Goal: Entertainment & Leisure: Consume media (video, audio)

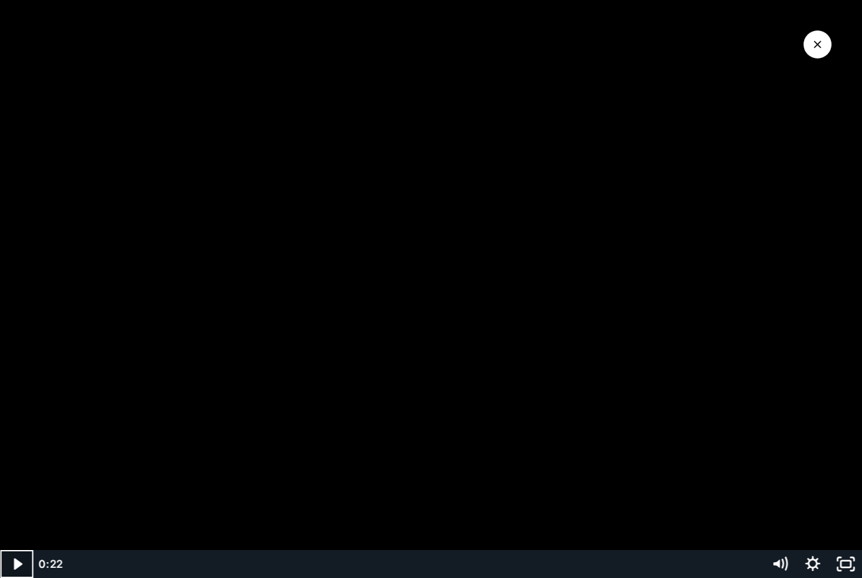
click at [9, 559] on icon "Play Video" at bounding box center [17, 564] width 33 height 28
click at [9, 563] on icon "Pause" at bounding box center [16, 564] width 33 height 28
click at [15, 569] on icon "Play Video" at bounding box center [18, 564] width 10 height 14
click at [817, 45] on icon "Close Video" at bounding box center [818, 45] width 8 height 8
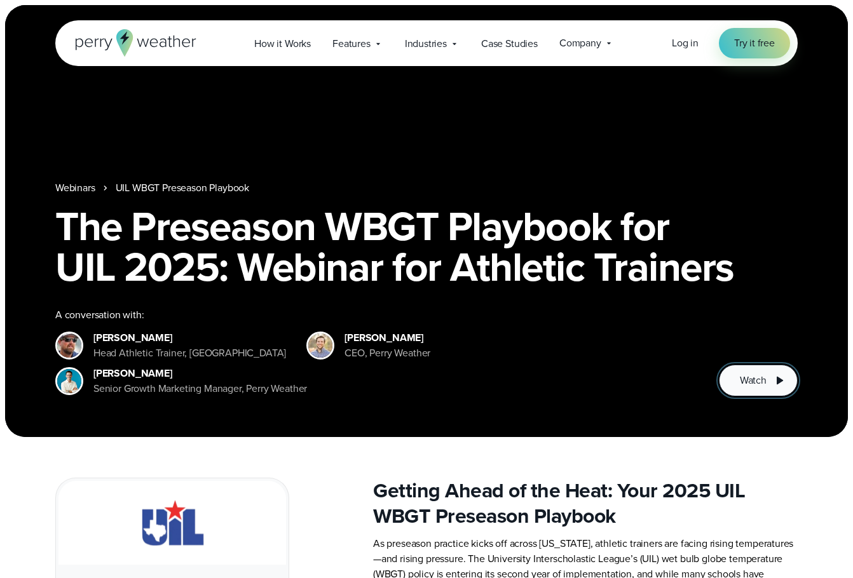
click at [761, 386] on span "Watch" at bounding box center [753, 380] width 27 height 15
click at [754, 370] on button "Watch" at bounding box center [758, 381] width 79 height 32
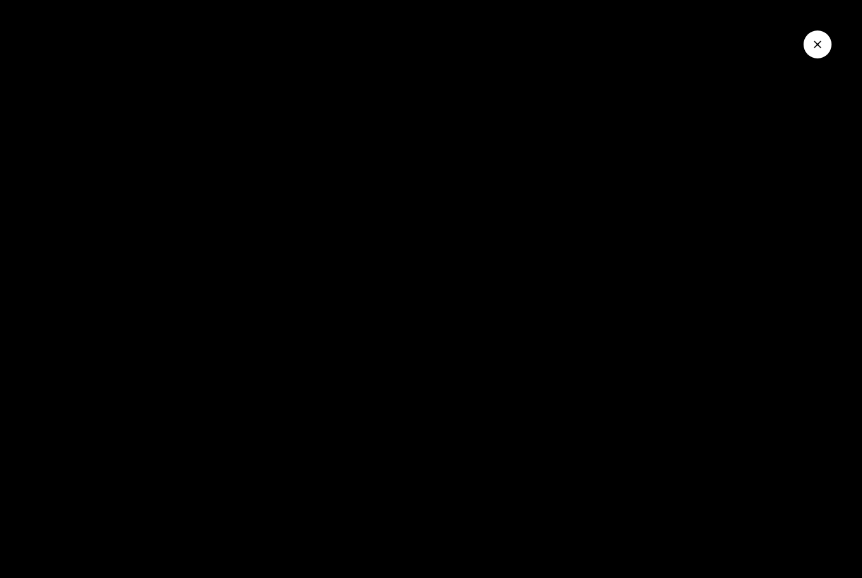
click at [815, 38] on icon "Close Video" at bounding box center [817, 44] width 13 height 13
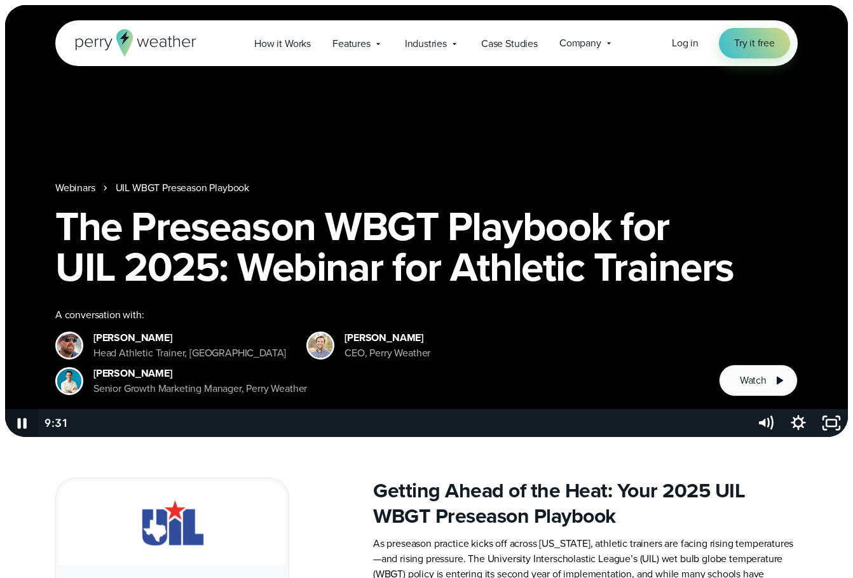
click at [20, 424] on icon "Pause" at bounding box center [22, 423] width 9 height 11
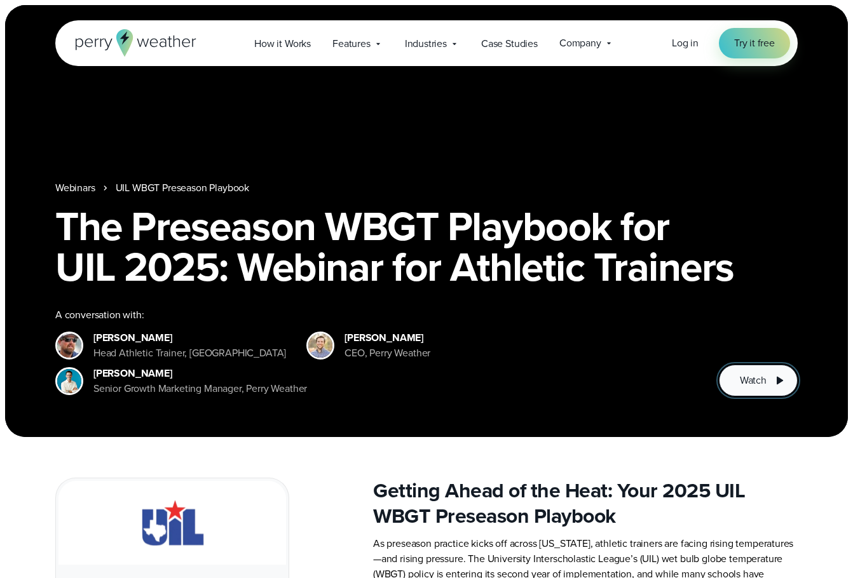
click at [753, 384] on span "Watch" at bounding box center [753, 380] width 27 height 15
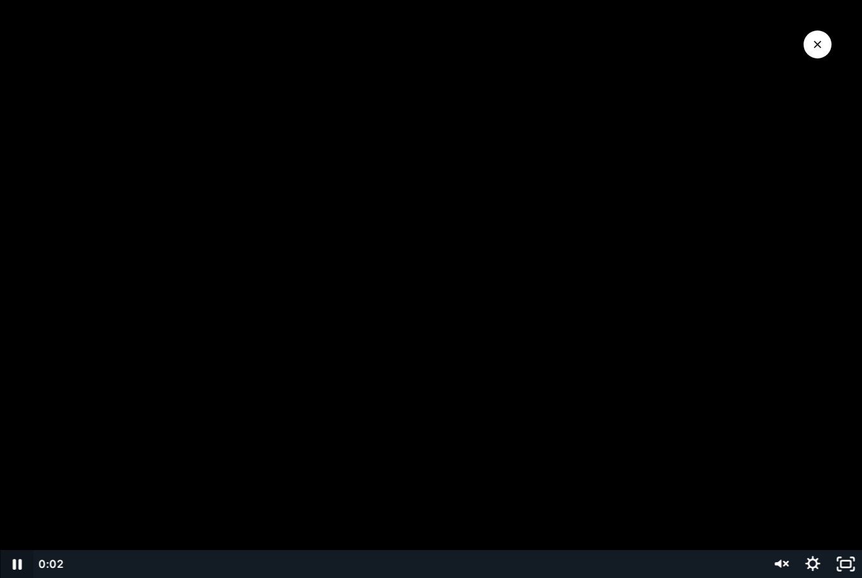
click at [12, 567] on icon "Pause" at bounding box center [16, 564] width 33 height 28
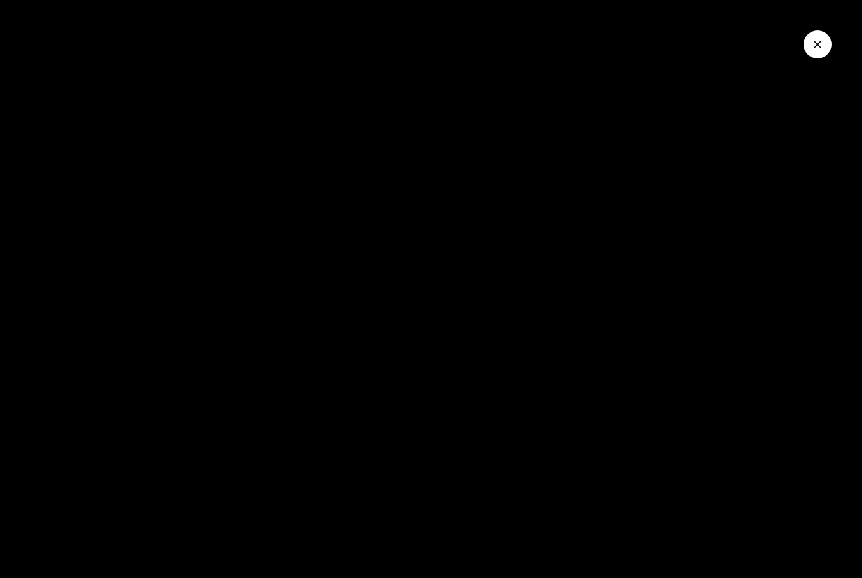
click at [819, 48] on icon "Close Video" at bounding box center [817, 44] width 13 height 13
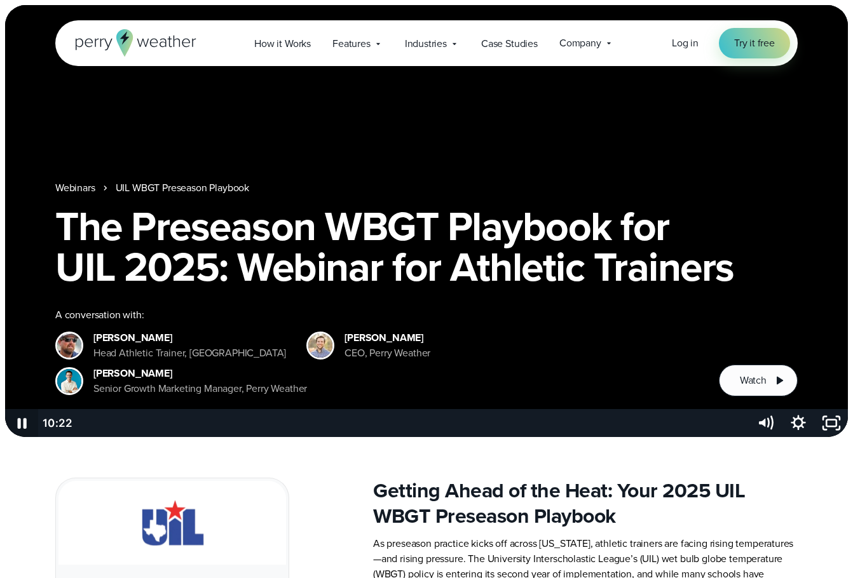
drag, startPoint x: 27, startPoint y: 423, endPoint x: 29, endPoint y: 415, distance: 7.9
click at [27, 422] on icon "Pause" at bounding box center [21, 423] width 33 height 28
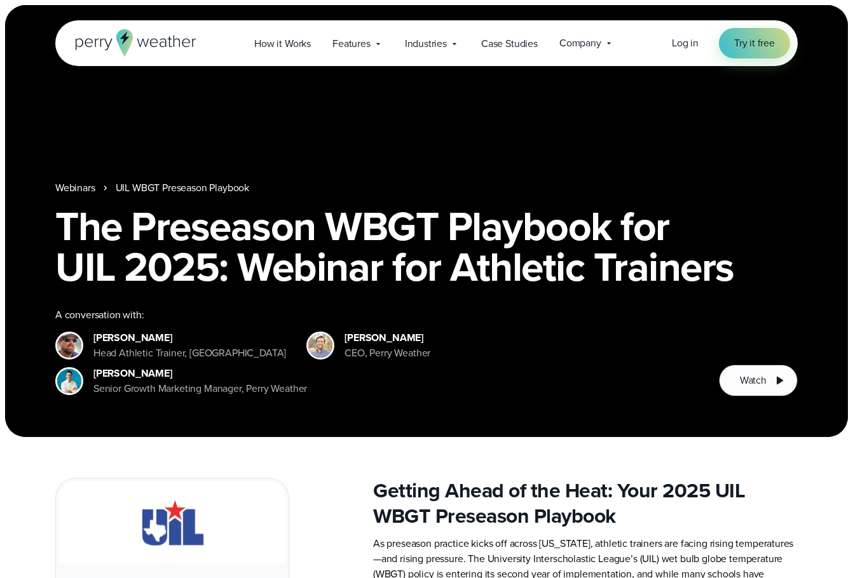
click at [25, 423] on div "Webinars UIL WBGT Preseason Playbook The Preseason WBGT Playbook for UIL 2025: …" at bounding box center [426, 221] width 843 height 432
click at [351, 287] on h1 "The Preseason WBGT Playbook for UIL 2025: Webinar for Athletic Trainers" at bounding box center [426, 246] width 742 height 81
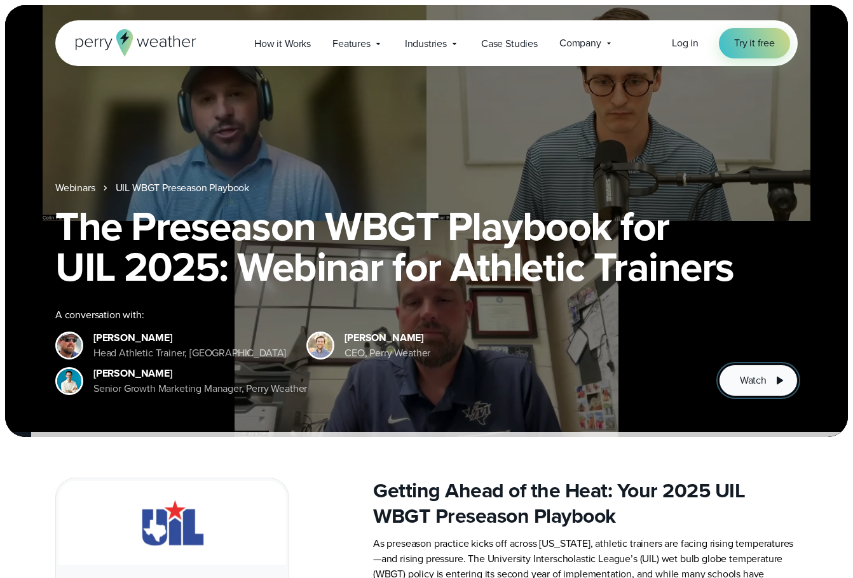
click at [771, 377] on icon at bounding box center [778, 380] width 15 height 15
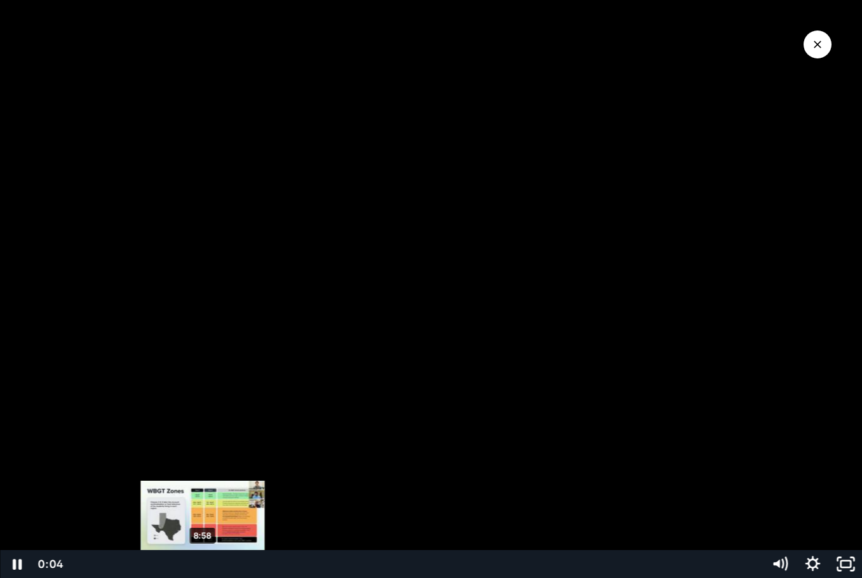
click at [203, 566] on div "8:58" at bounding box center [416, 564] width 677 height 28
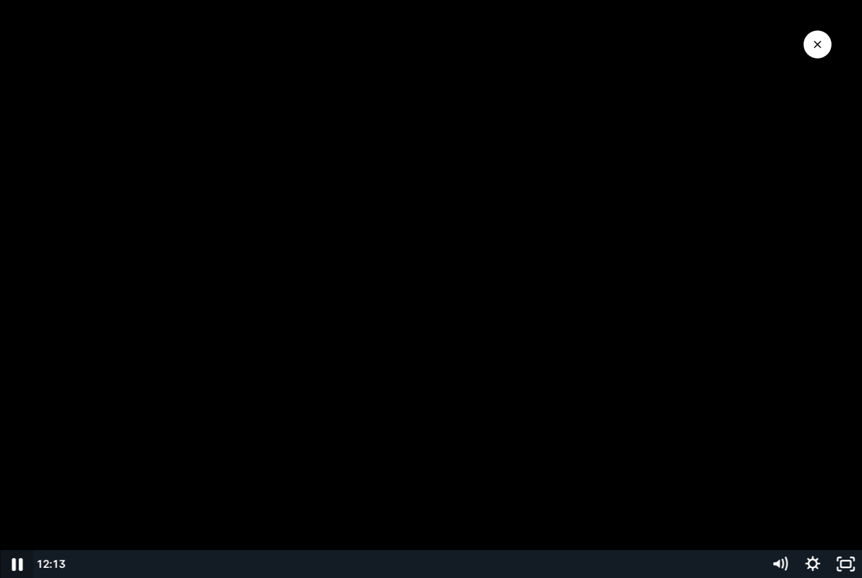
click at [27, 559] on icon "Pause" at bounding box center [16, 565] width 39 height 34
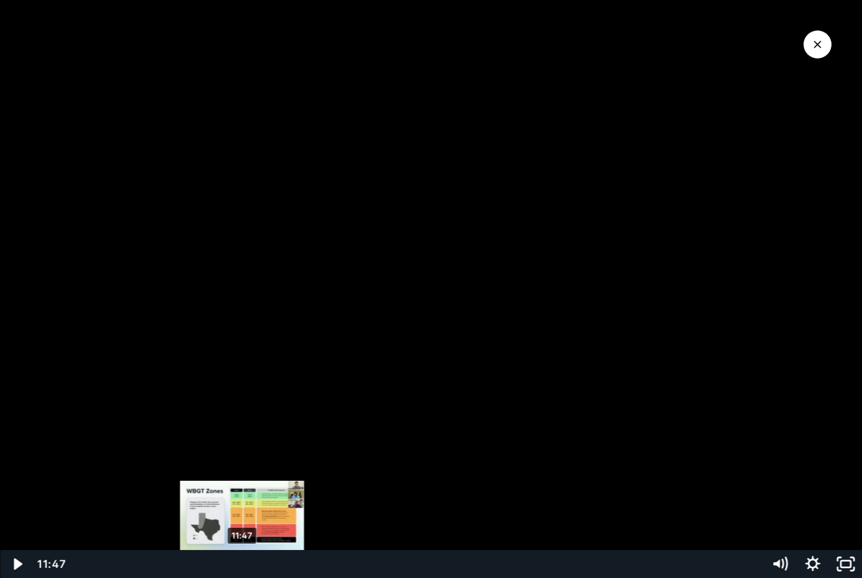
click at [242, 569] on div "11:47" at bounding box center [416, 564] width 677 height 28
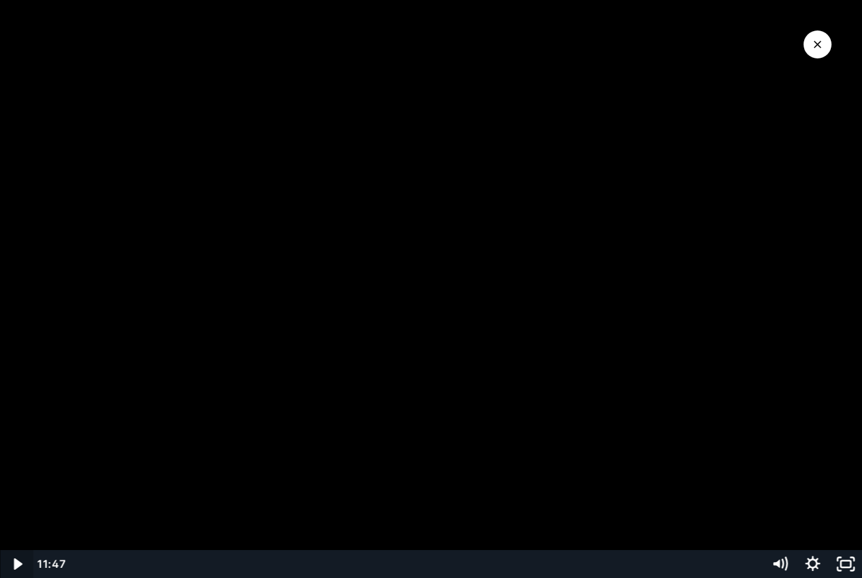
click at [11, 571] on icon "Play Video" at bounding box center [17, 564] width 33 height 28
click at [11, 563] on icon "Pause" at bounding box center [16, 564] width 33 height 28
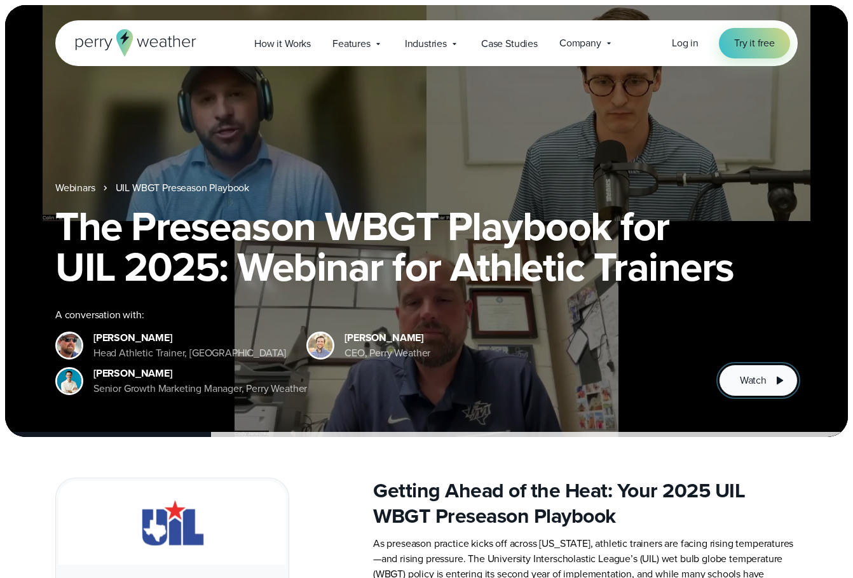
click at [741, 384] on span "Watch" at bounding box center [753, 380] width 27 height 15
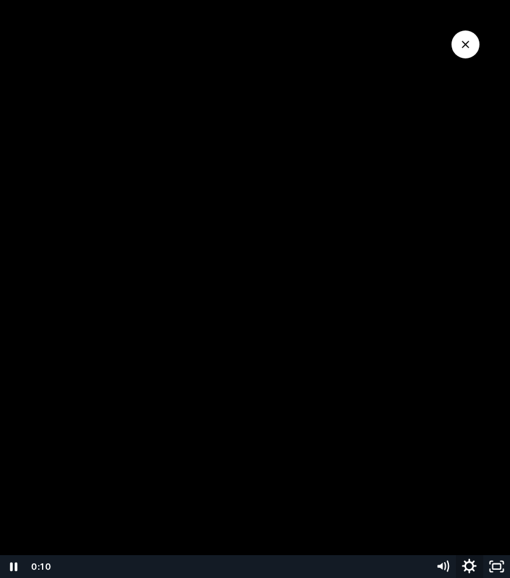
click at [468, 568] on icon "Show settings menu" at bounding box center [469, 566] width 32 height 27
click at [463, 567] on icon "Hide settings menu" at bounding box center [469, 566] width 15 height 15
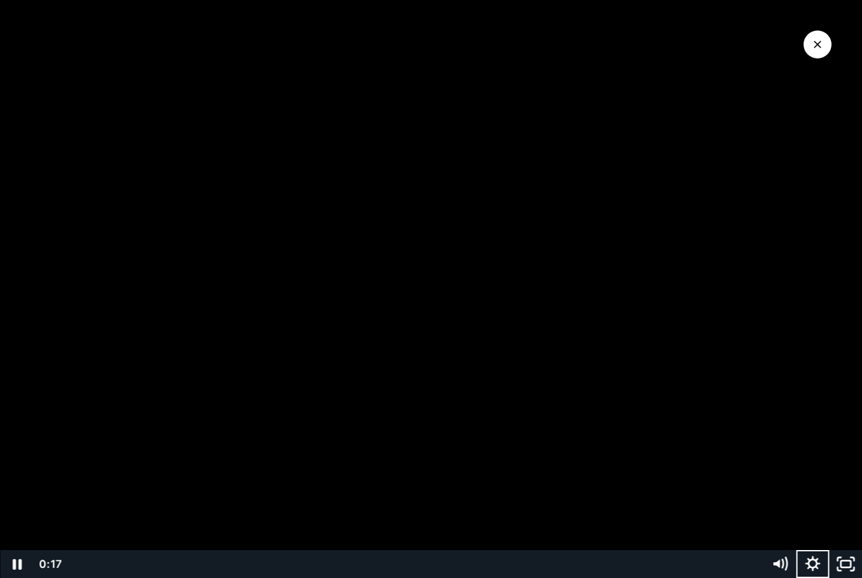
drag, startPoint x: 811, startPoint y: 46, endPoint x: 799, endPoint y: 50, distance: 11.9
click at [811, 47] on button "Close Video" at bounding box center [818, 44] width 28 height 28
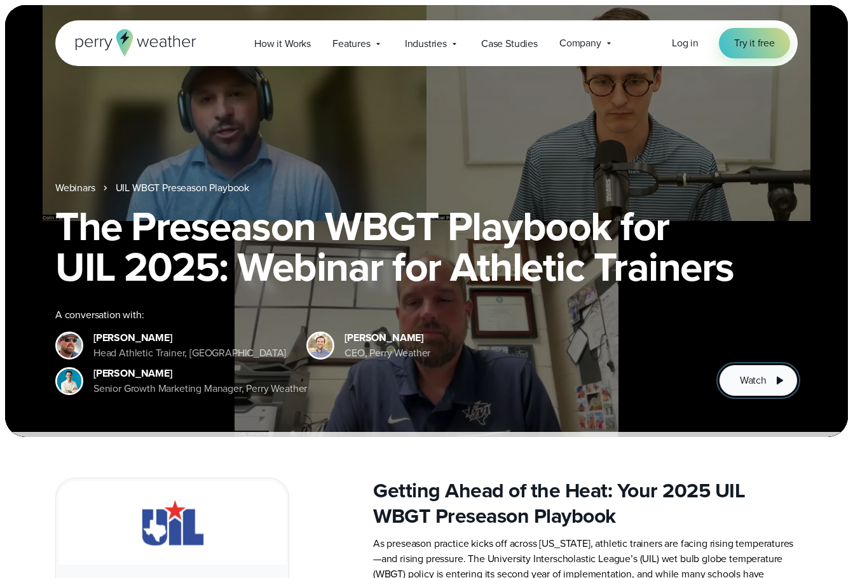
click at [769, 375] on button "Watch" at bounding box center [758, 381] width 79 height 32
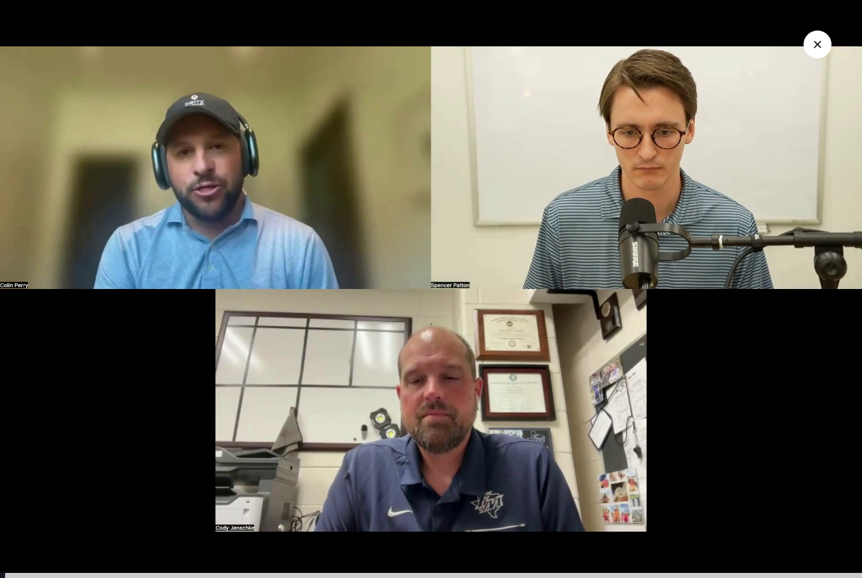
click at [820, 47] on icon "Close Video" at bounding box center [818, 45] width 8 height 8
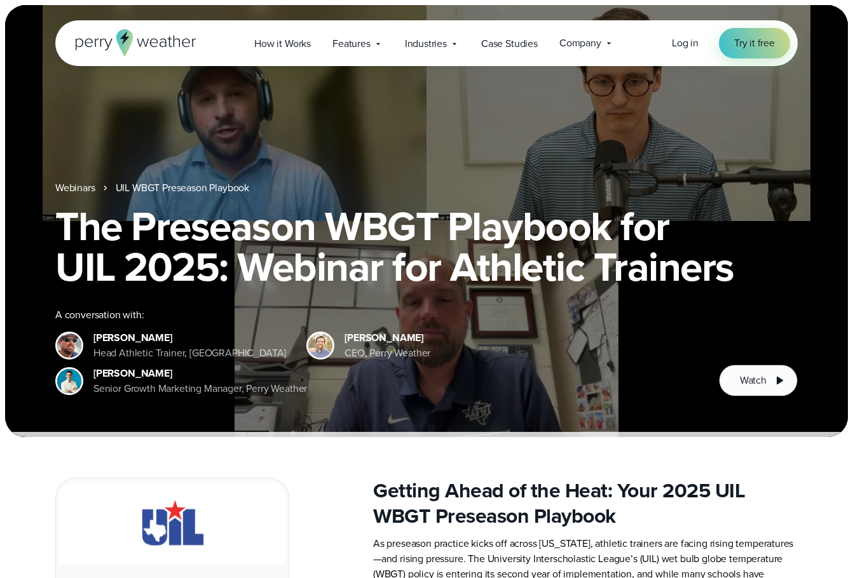
click at [546, 354] on div "[PERSON_NAME] Head Athletic Trainer, [GEOGRAPHIC_DATA] [PERSON_NAME] CEO, Perry…" at bounding box center [376, 363] width 643 height 66
